Goal: Task Accomplishment & Management: Complete application form

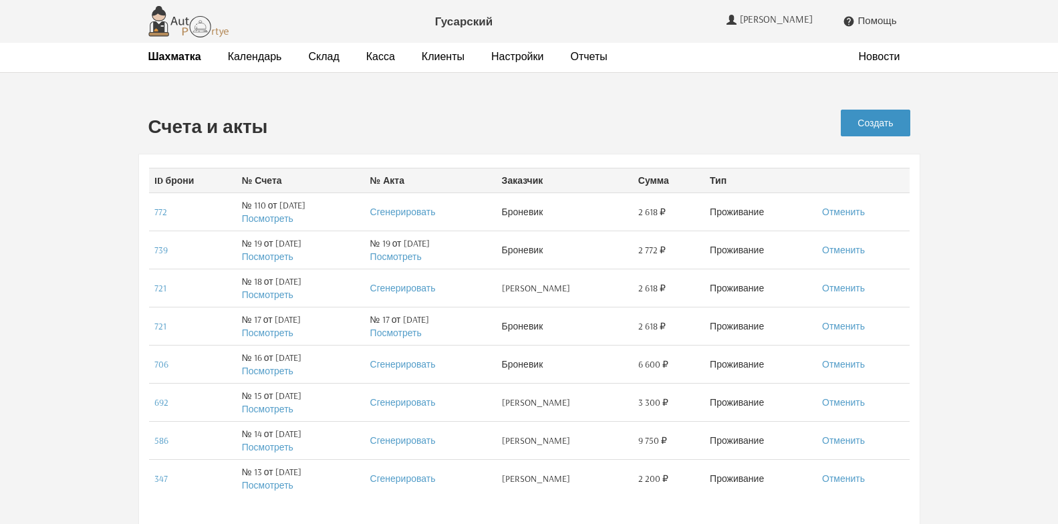
click at [879, 121] on link "Создать" at bounding box center [874, 123] width 69 height 27
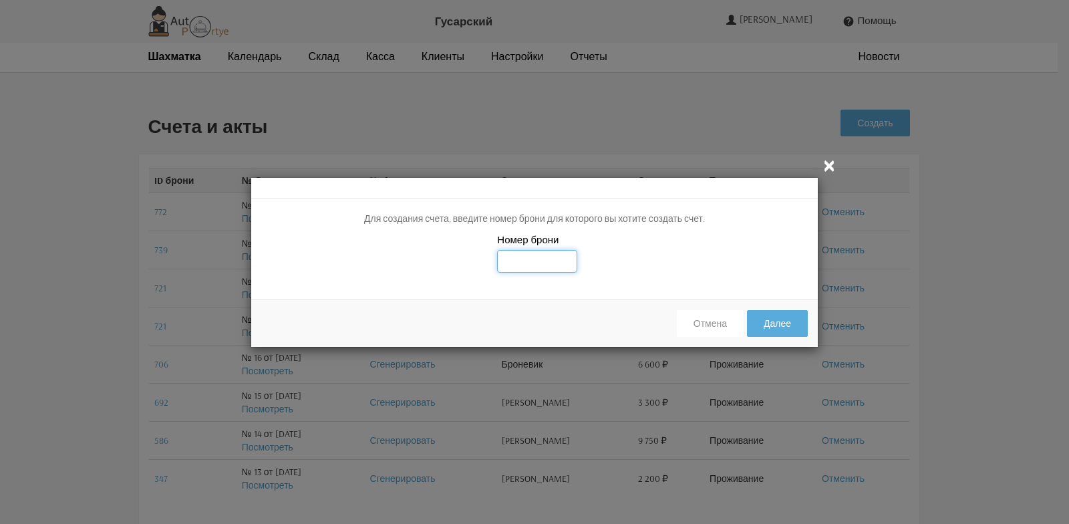
click at [528, 259] on input "text" at bounding box center [537, 261] width 80 height 23
type input "810"
click at [786, 324] on button "Далее" at bounding box center [777, 323] width 61 height 27
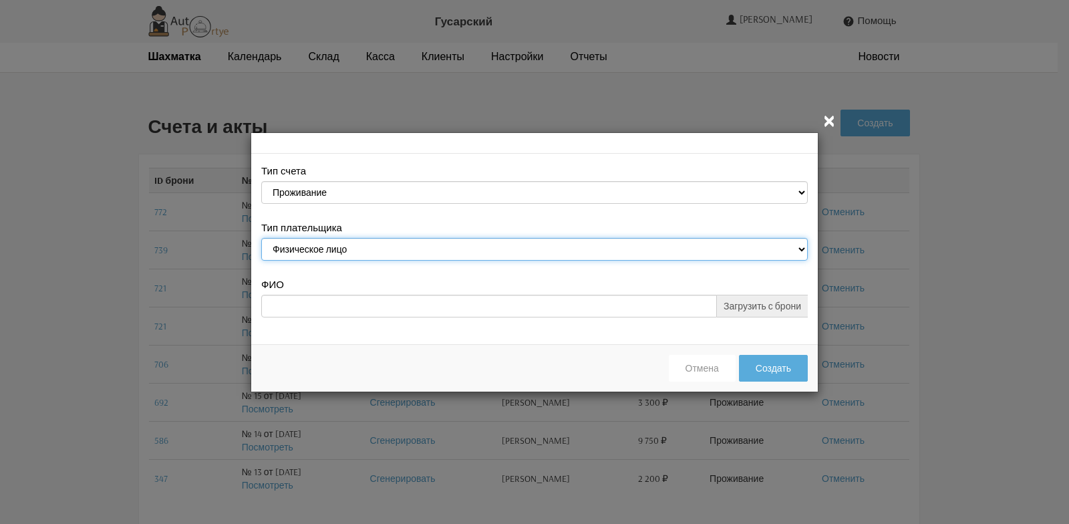
click at [802, 249] on select "Физическое лицо Юридическое лицо" at bounding box center [534, 249] width 547 height 23
select select "legal_entity"
click at [261, 238] on select "Физическое лицо Юридическое лицо" at bounding box center [534, 249] width 547 height 23
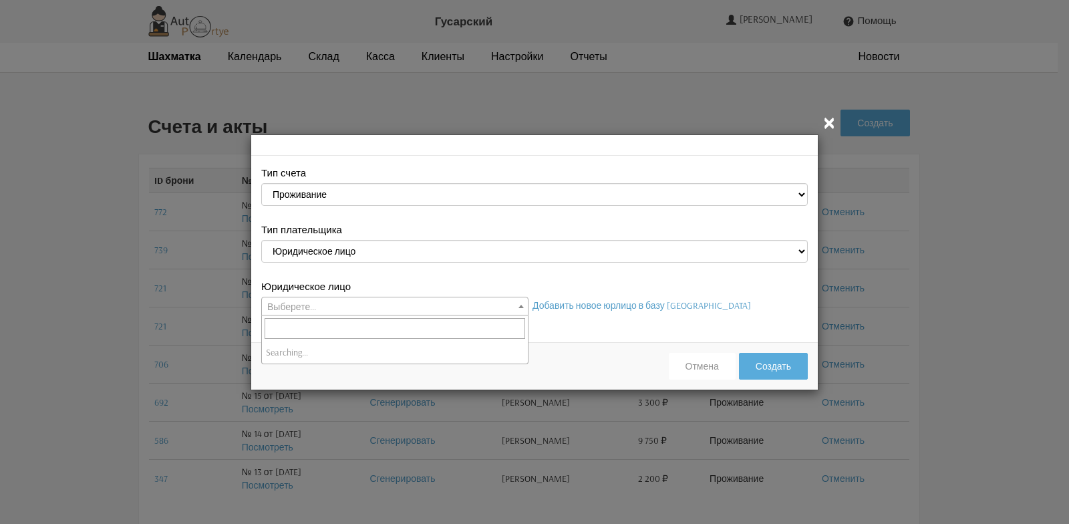
click at [520, 308] on span at bounding box center [520, 305] width 13 height 17
select select "113"
click at [768, 368] on button "Создать" at bounding box center [773, 366] width 69 height 27
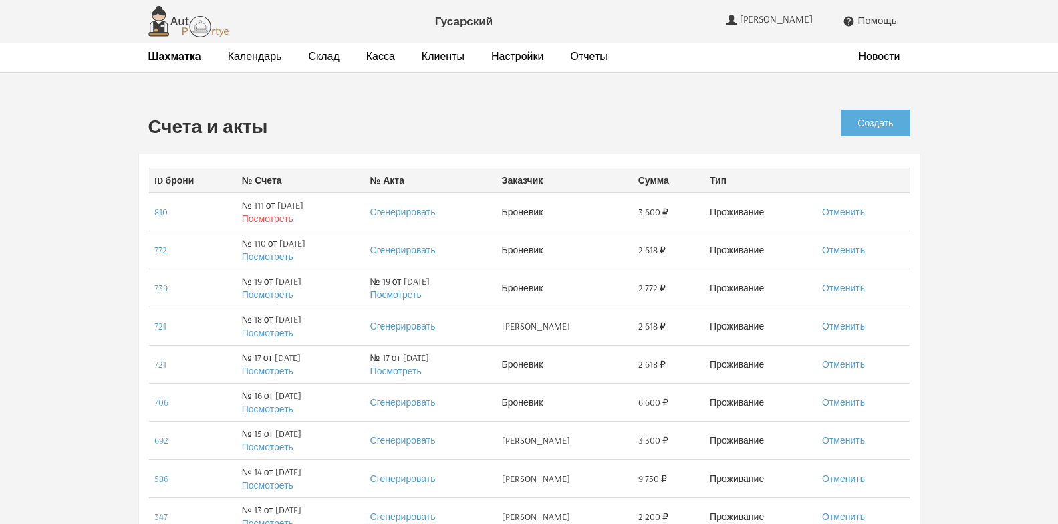
click at [257, 222] on link "Посмотреть" at bounding box center [267, 218] width 51 height 12
click at [159, 57] on strong "Шахматка" at bounding box center [174, 55] width 53 height 13
click at [865, 215] on link "Отменить" at bounding box center [843, 212] width 43 height 12
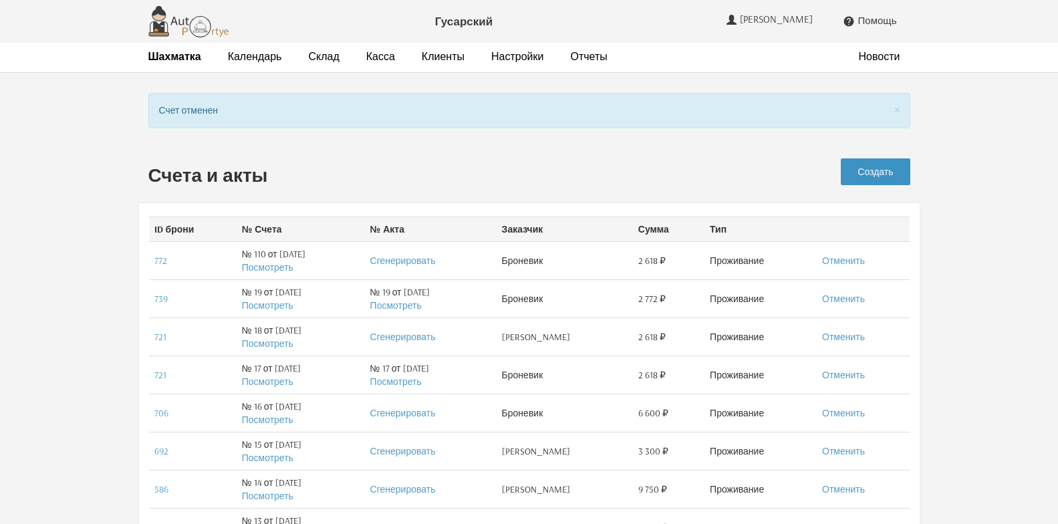
click at [883, 170] on link "Создать" at bounding box center [874, 171] width 69 height 27
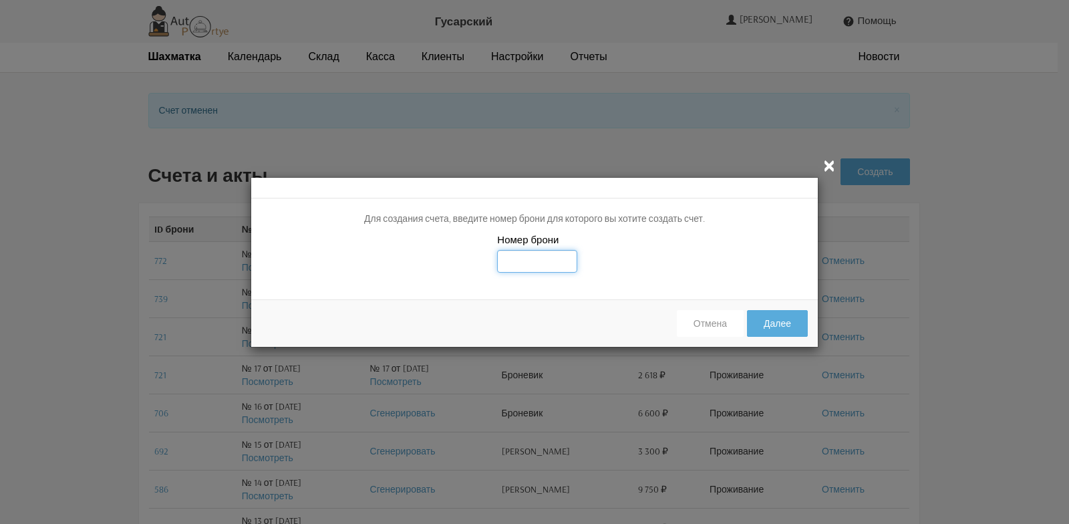
click at [520, 261] on input "text" at bounding box center [537, 261] width 80 height 23
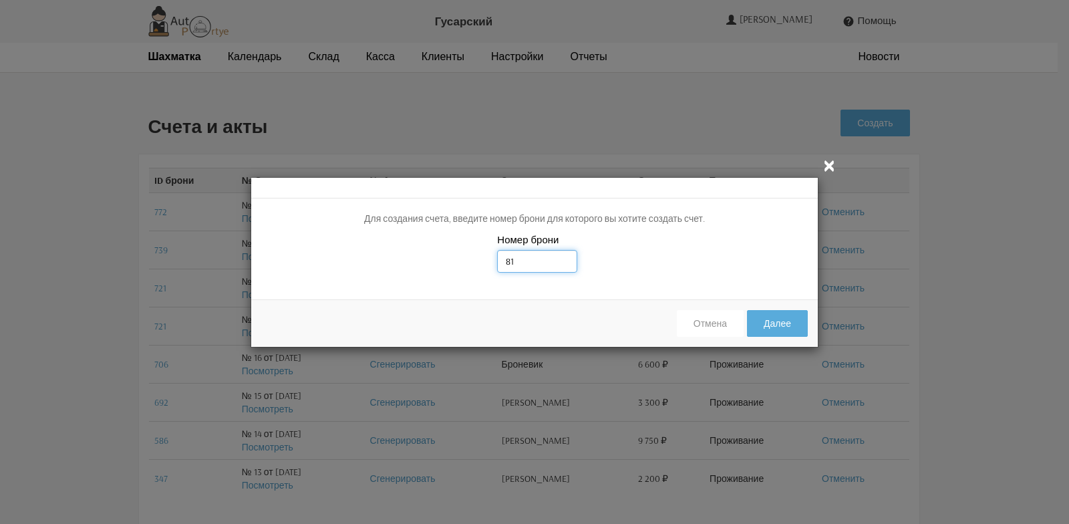
type input "810"
click at [779, 321] on button "Далее" at bounding box center [777, 323] width 61 height 27
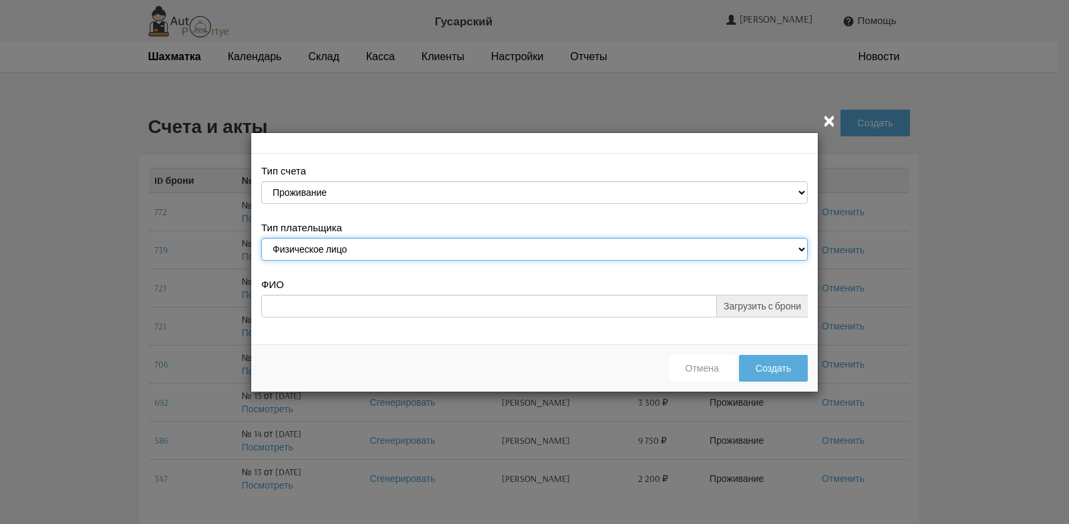
click at [801, 247] on select "Физическое лицо Юридическое лицо" at bounding box center [534, 249] width 547 height 23
select select "legal_entity"
click at [261, 238] on select "Физическое лицо Юридическое лицо" at bounding box center [534, 249] width 547 height 23
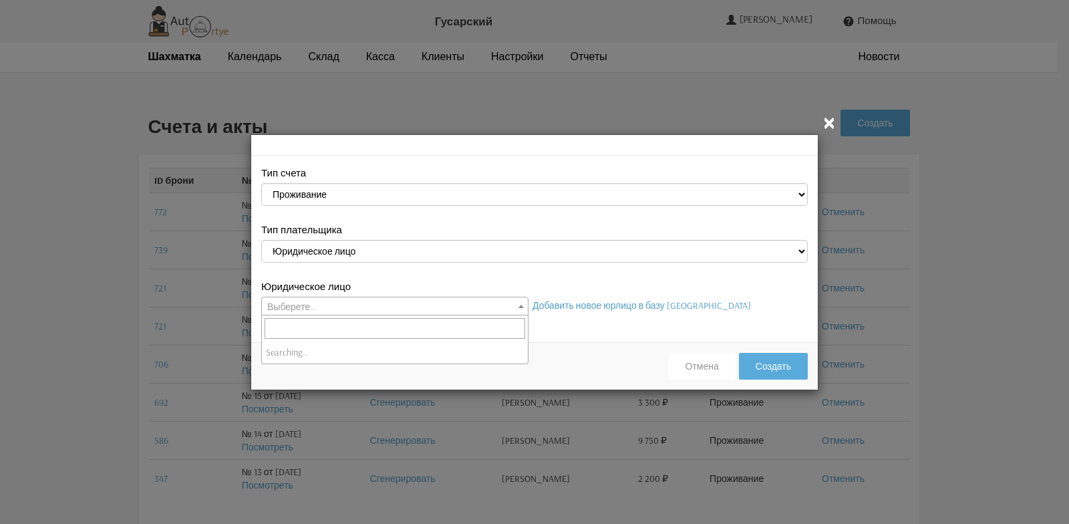
click at [521, 303] on span at bounding box center [520, 305] width 13 height 17
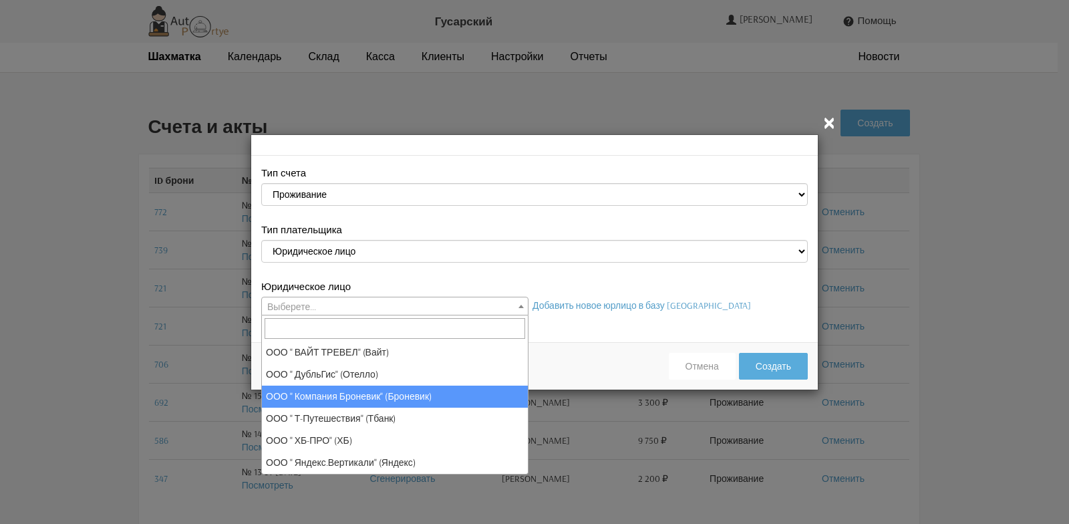
select select "113"
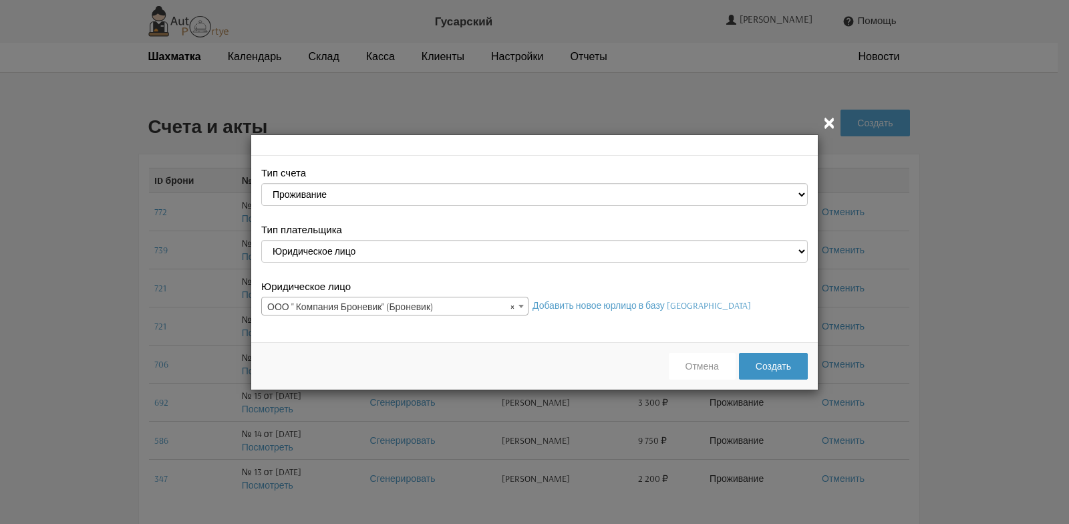
click at [778, 367] on button "Создать" at bounding box center [773, 366] width 69 height 27
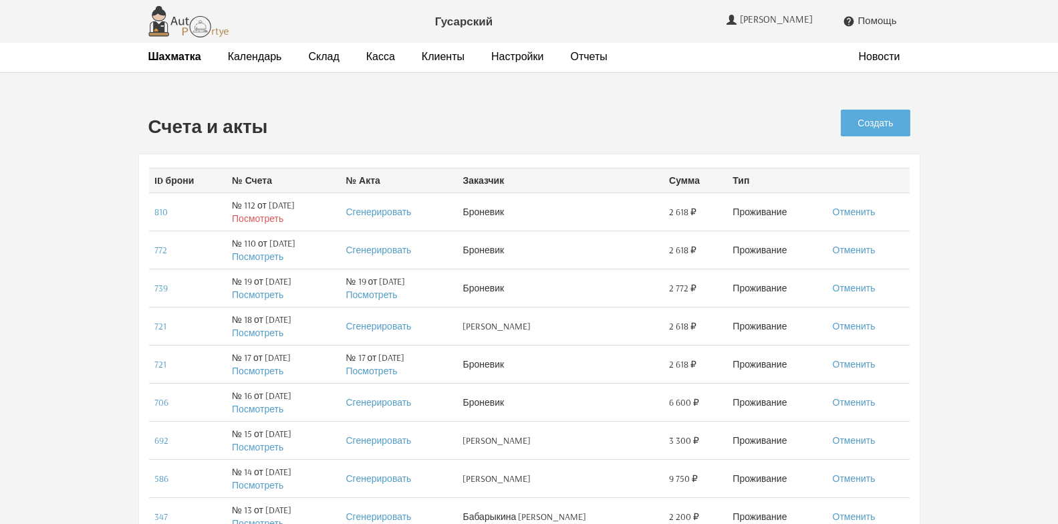
click at [257, 219] on link "Посмотреть" at bounding box center [257, 218] width 51 height 12
click at [192, 59] on strong "Шахматка" at bounding box center [174, 55] width 53 height 13
